Goal: Transaction & Acquisition: Purchase product/service

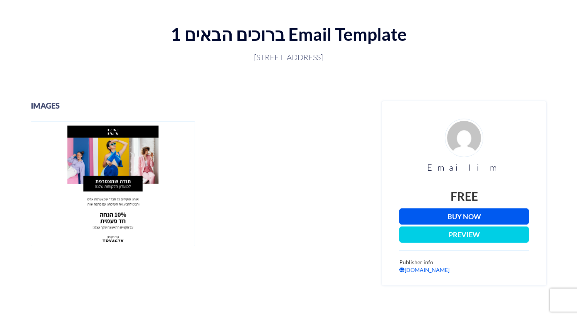
click at [485, 213] on link "Buy Now" at bounding box center [463, 216] width 129 height 16
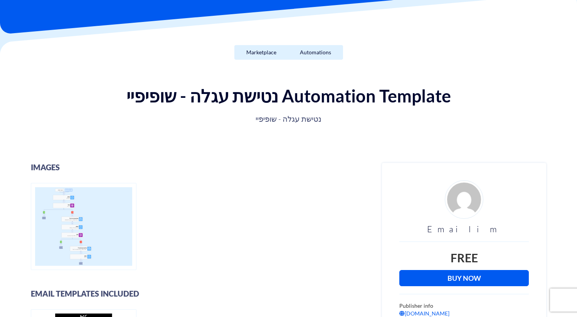
scroll to position [90, 0]
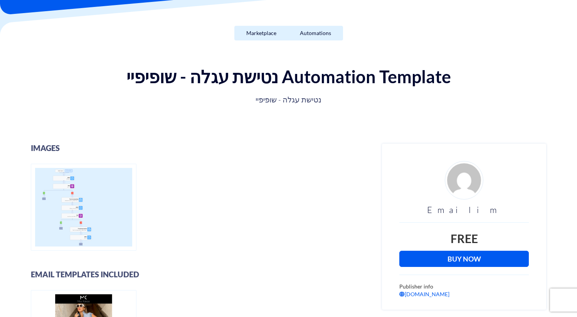
click at [486, 259] on link "Buy Now" at bounding box center [463, 259] width 129 height 16
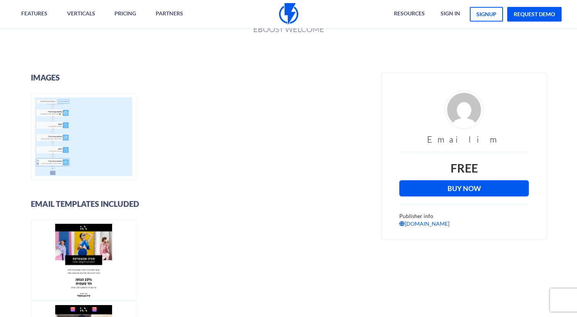
scroll to position [143, 0]
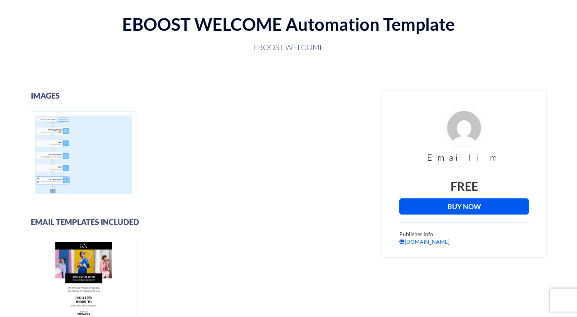
click at [475, 207] on link "Buy Now" at bounding box center [463, 206] width 129 height 16
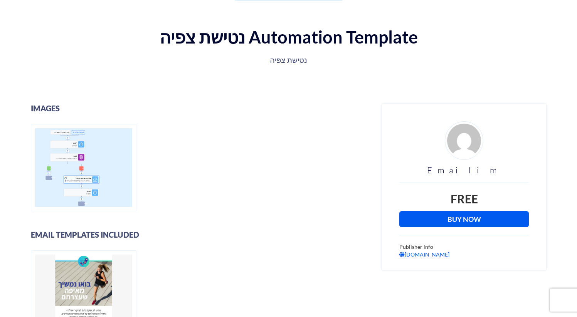
click at [463, 224] on link "Buy Now" at bounding box center [463, 219] width 129 height 16
